Goal: Information Seeking & Learning: Learn about a topic

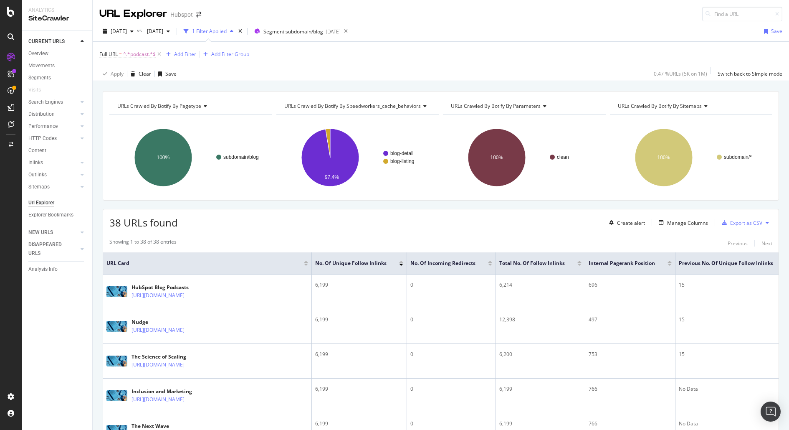
click at [163, 240] on div "Showing 1 to 38 of 38 entries" at bounding box center [142, 243] width 67 height 10
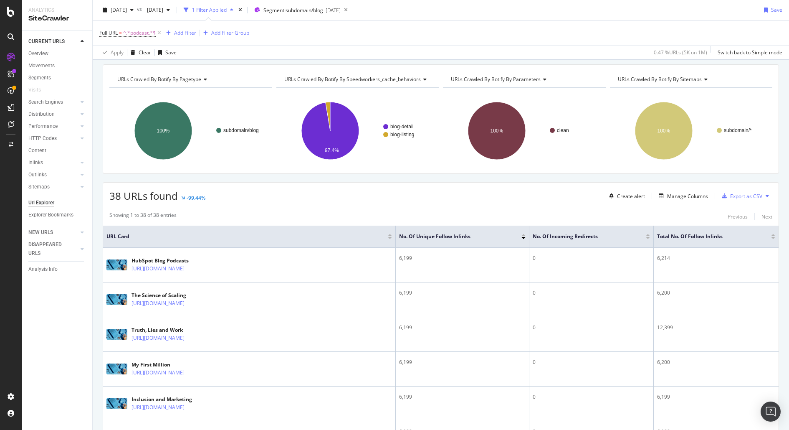
scroll to position [21, 0]
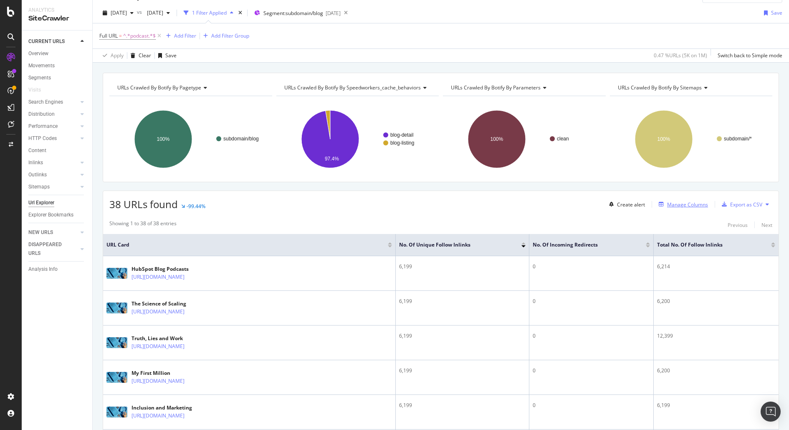
click at [680, 201] on div "Manage Columns" at bounding box center [687, 204] width 41 height 7
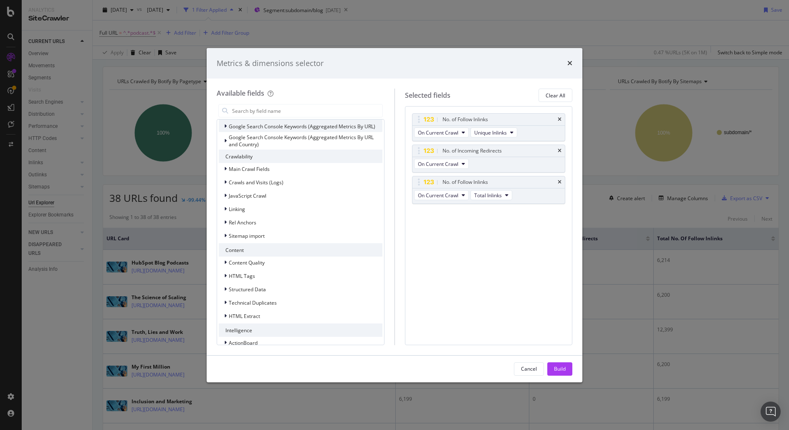
scroll to position [157, 0]
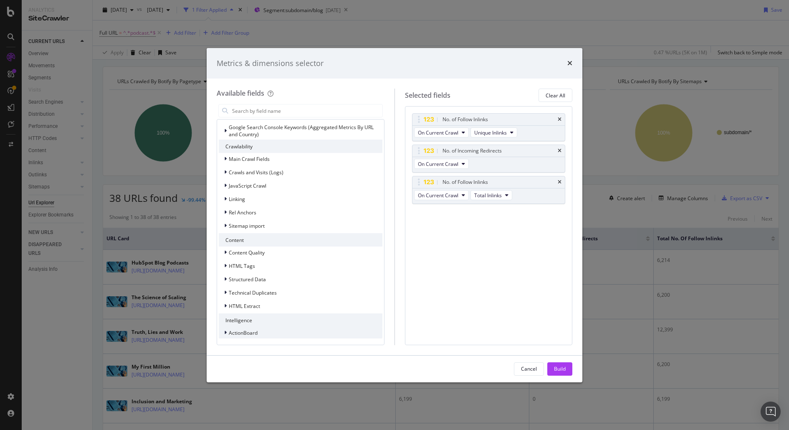
click at [298, 333] on div "ActionBoard" at bounding box center [301, 333] width 164 height 12
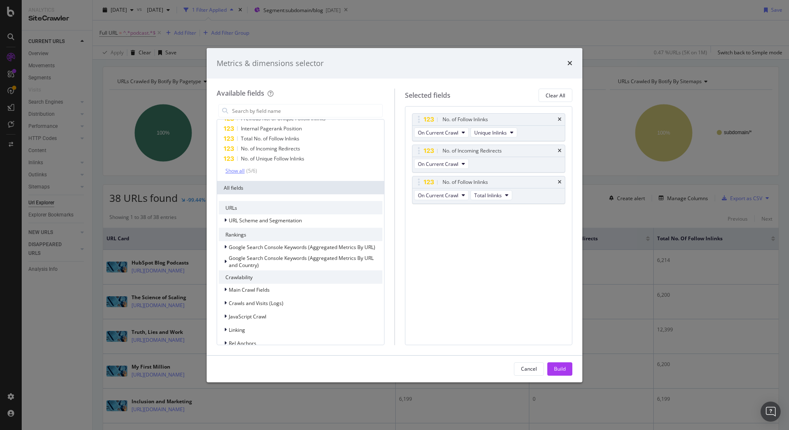
scroll to position [0, 0]
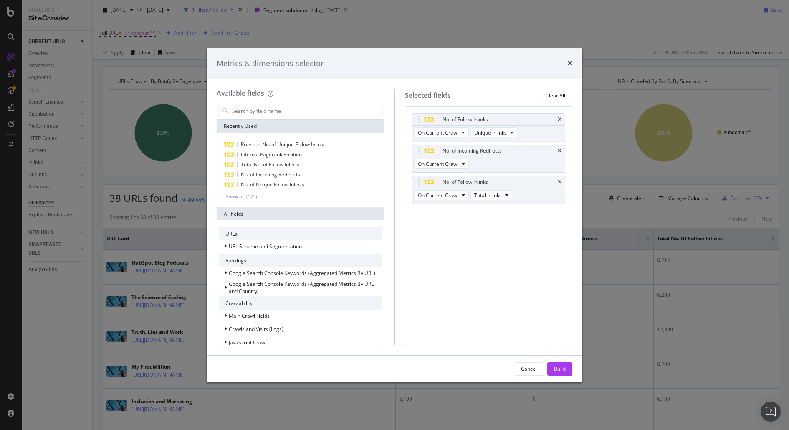
click at [247, 199] on div "( 5 / 6 )" at bounding box center [251, 196] width 13 height 7
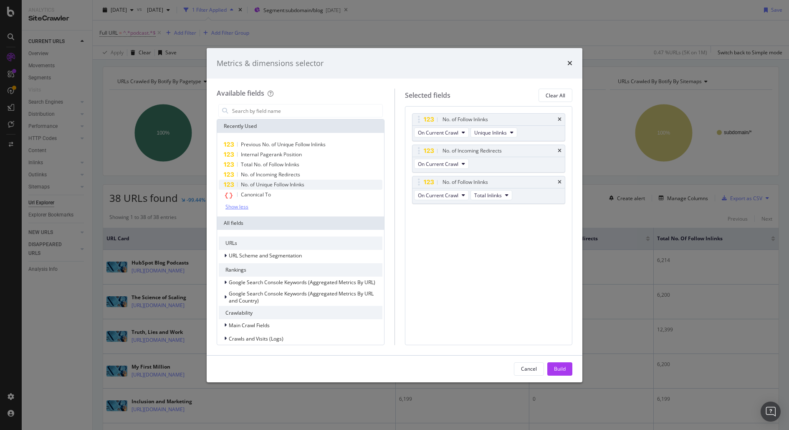
click at [301, 185] on span "No. of Unique Follow Inlinks" at bounding box center [272, 184] width 63 height 7
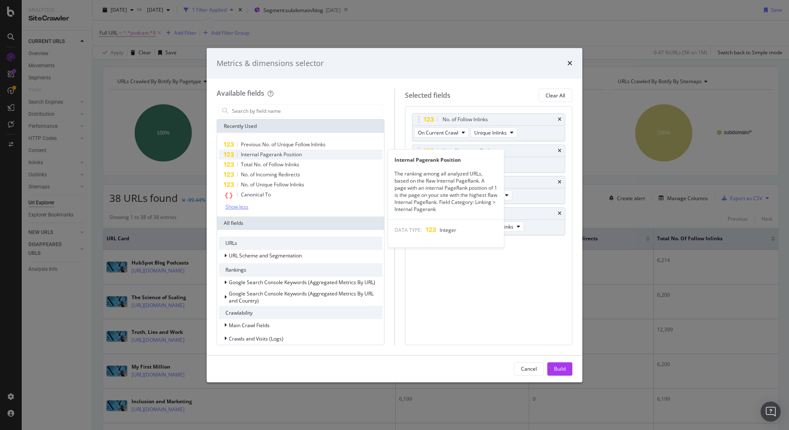
scroll to position [0, 0]
click at [320, 155] on div "Internal Pagerank Position" at bounding box center [301, 154] width 164 height 10
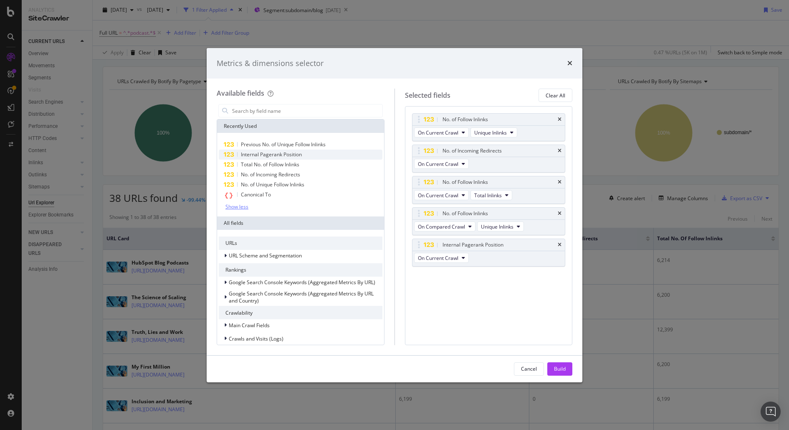
click at [320, 155] on div "Internal Pagerank Position" at bounding box center [301, 155] width 164 height 10
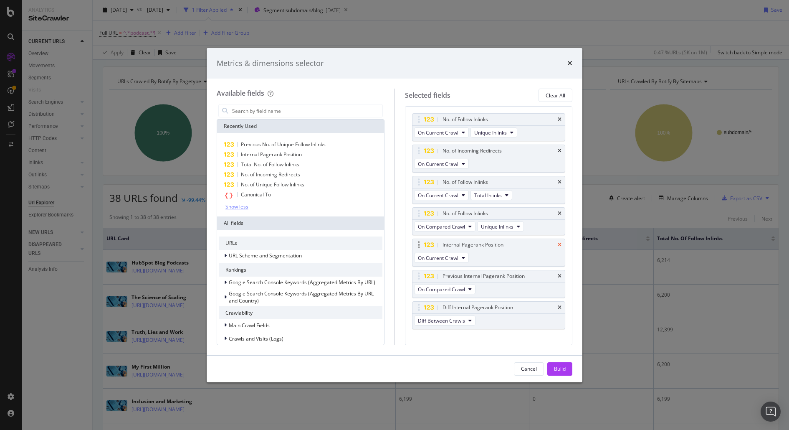
click at [561, 245] on icon "times" at bounding box center [560, 244] width 4 height 5
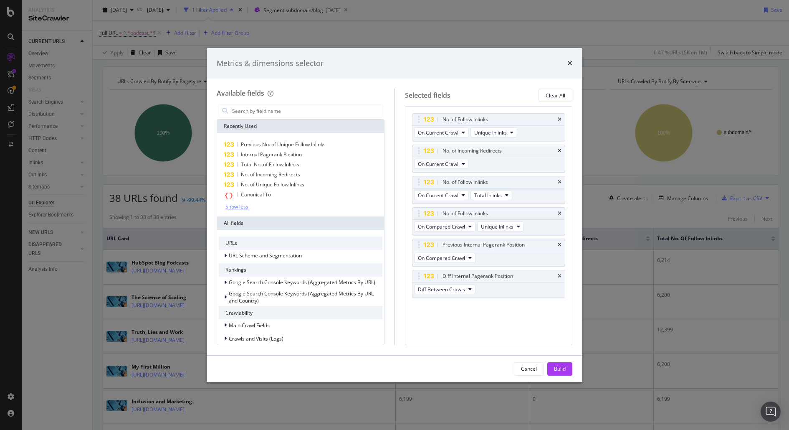
click at [561, 245] on icon "times" at bounding box center [560, 244] width 4 height 5
click at [560, 119] on icon "times" at bounding box center [560, 119] width 4 height 5
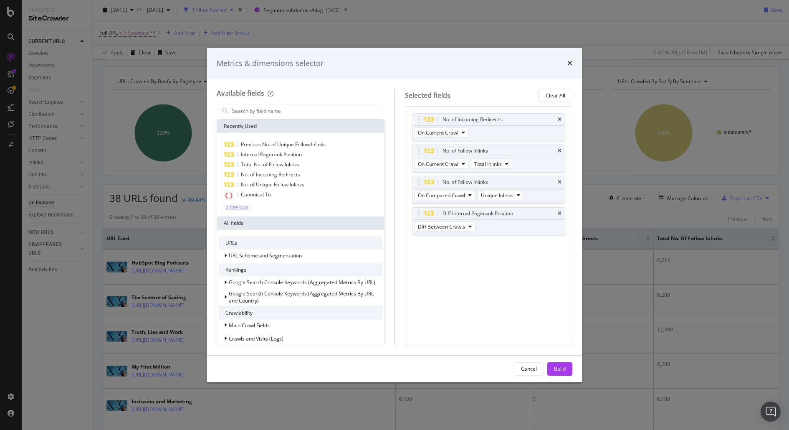
click at [560, 119] on icon "times" at bounding box center [560, 119] width 4 height 5
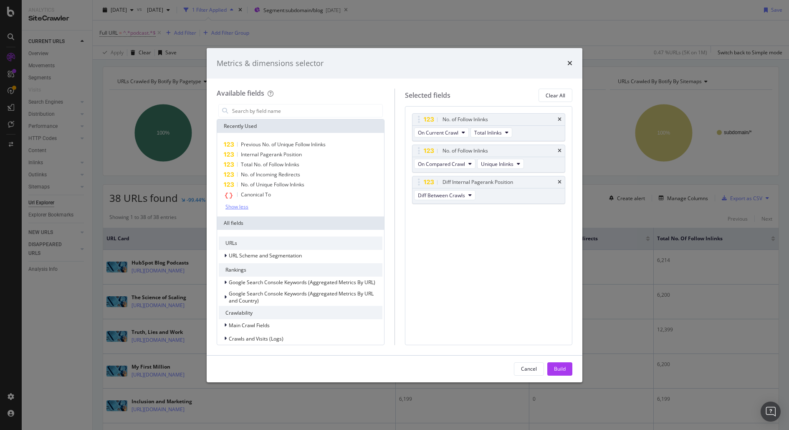
click at [560, 119] on icon "times" at bounding box center [560, 119] width 4 height 5
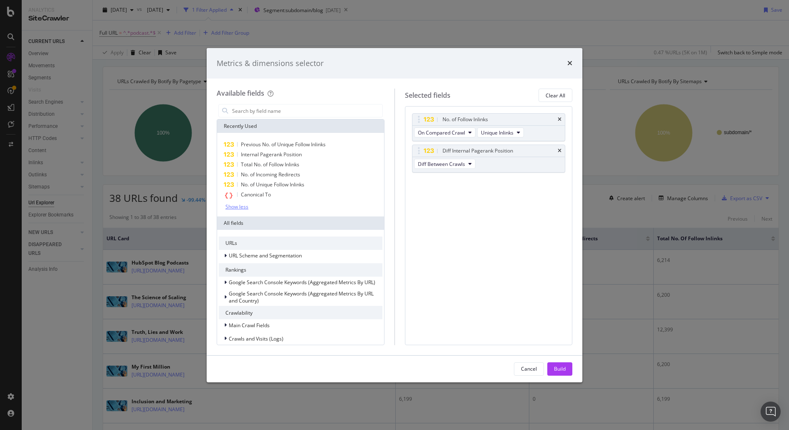
click at [560, 119] on icon "times" at bounding box center [560, 119] width 4 height 5
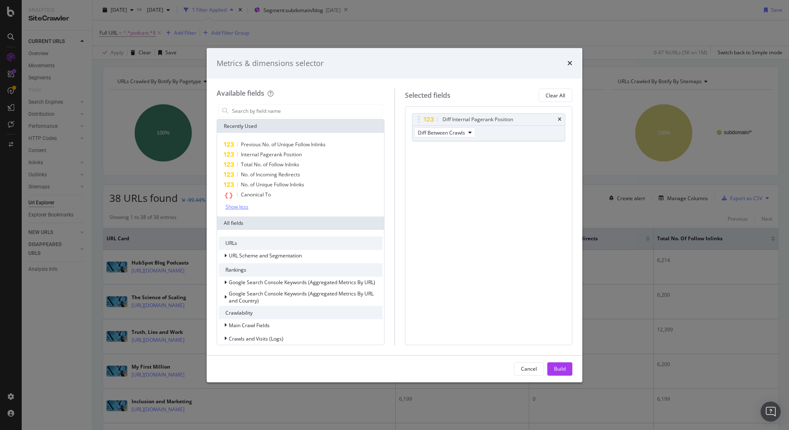
click at [560, 119] on icon "times" at bounding box center [560, 119] width 4 height 5
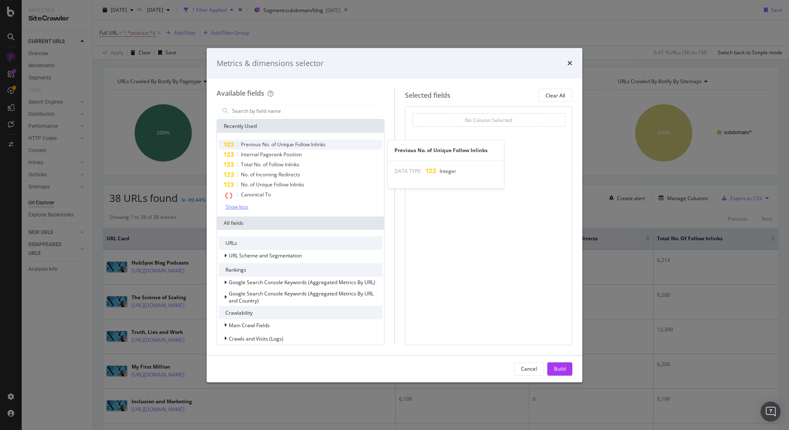
click at [289, 144] on span "Previous No. of Unique Follow Inlinks" at bounding box center [283, 144] width 85 height 7
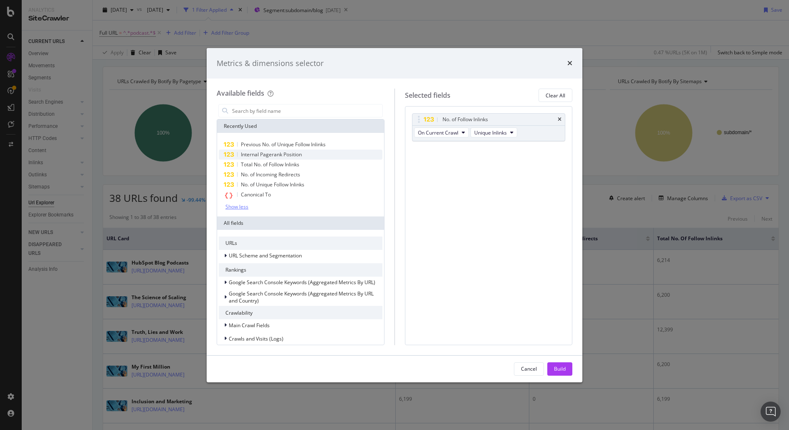
click at [283, 154] on span "Internal Pagerank Position" at bounding box center [271, 154] width 61 height 7
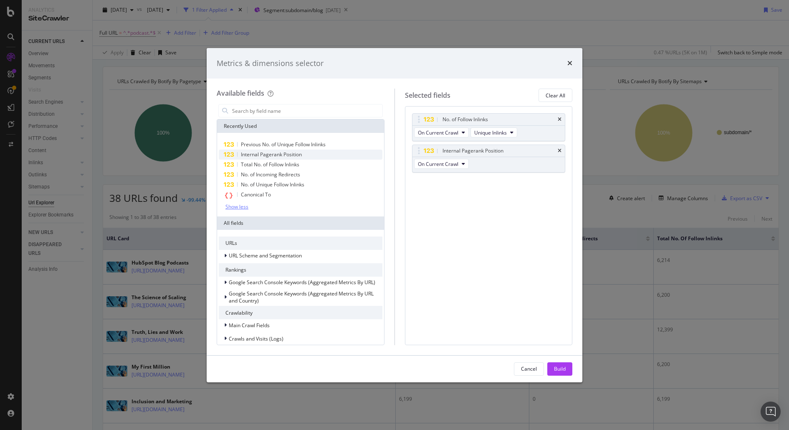
click at [283, 154] on span "Internal Pagerank Position" at bounding box center [271, 154] width 61 height 7
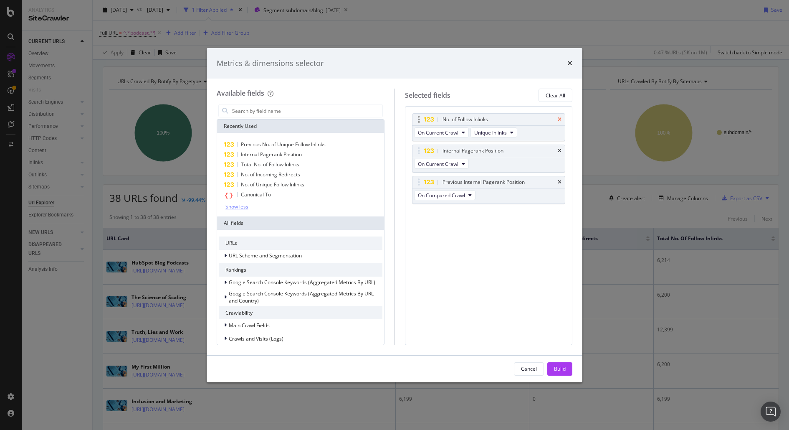
click at [559, 119] on icon "times" at bounding box center [560, 119] width 4 height 5
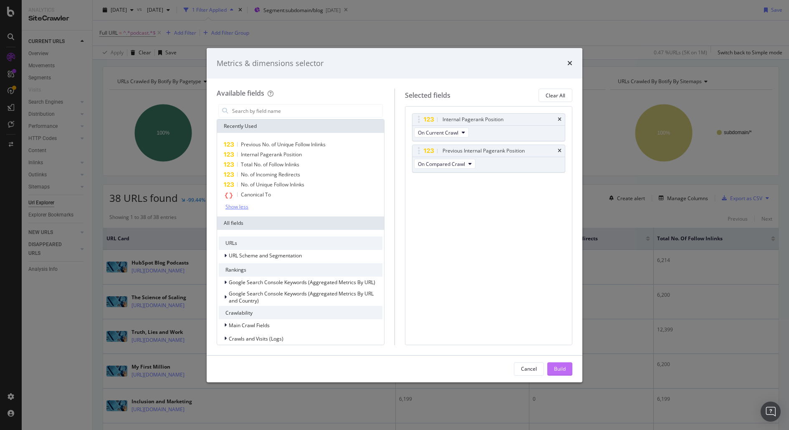
click at [557, 371] on div "Build" at bounding box center [560, 368] width 12 height 7
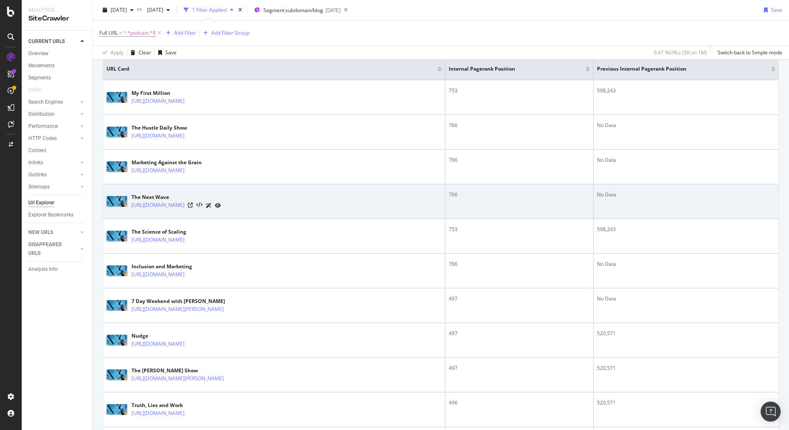
scroll to position [195, 0]
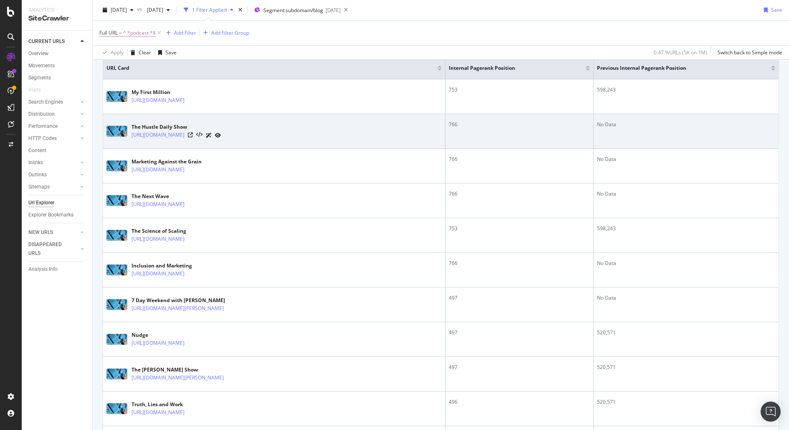
click at [666, 140] on td "No Data" at bounding box center [686, 131] width 185 height 35
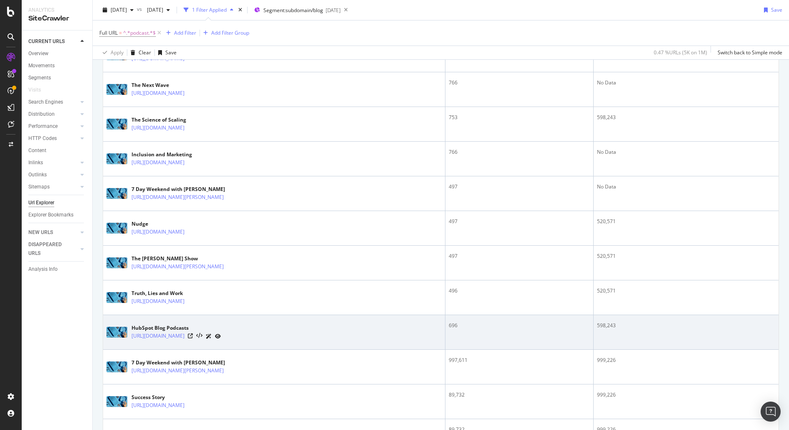
scroll to position [304, 0]
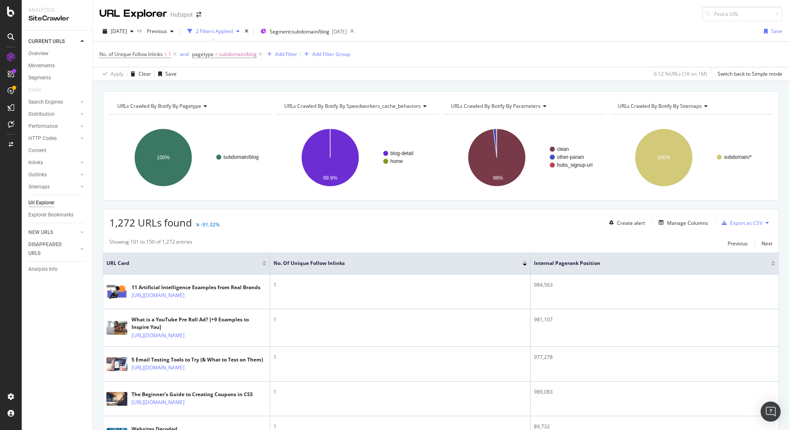
click at [774, 261] on div at bounding box center [773, 262] width 4 height 2
